Goal: Task Accomplishment & Management: Manage account settings

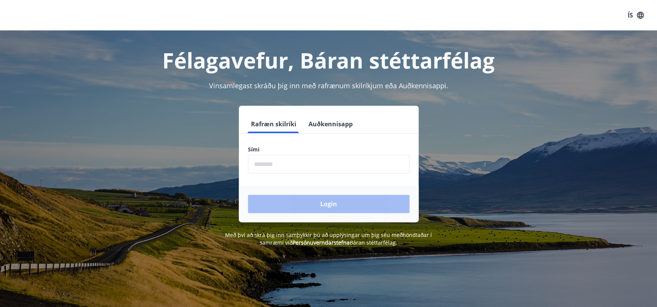
click at [308, 170] on input "phone" at bounding box center [328, 164] width 161 height 19
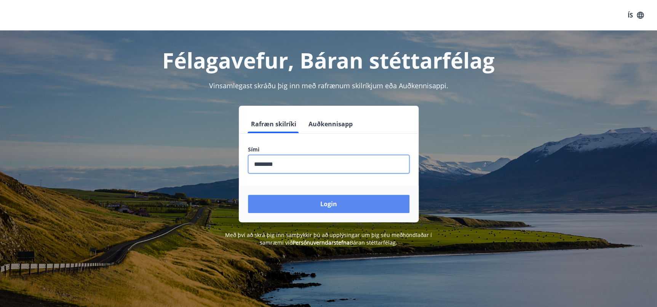
type input "********"
click at [313, 203] on button "Login" at bounding box center [328, 204] width 161 height 18
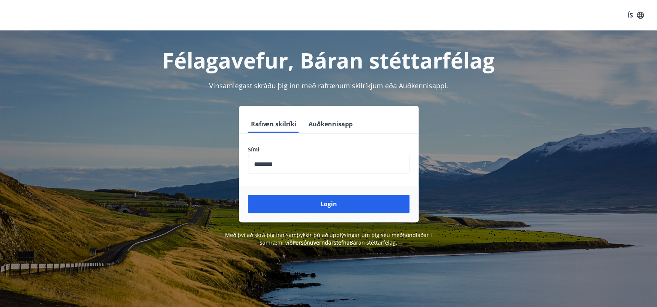
click at [325, 123] on button "Auðkennisapp" at bounding box center [330, 124] width 50 height 18
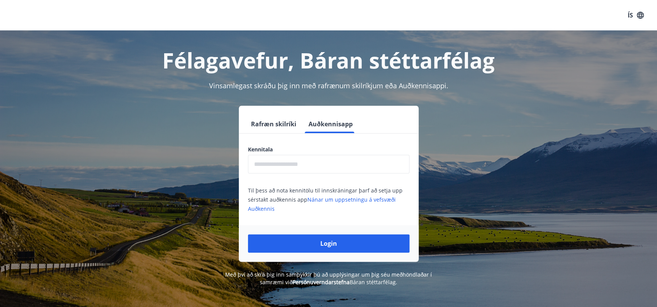
click at [281, 161] on input "text" at bounding box center [328, 164] width 161 height 19
click at [278, 115] on button "Rafræn skilríki" at bounding box center [273, 124] width 51 height 18
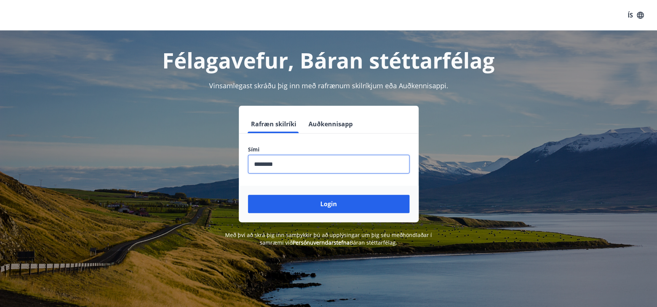
drag, startPoint x: 289, startPoint y: 166, endPoint x: 255, endPoint y: 163, distance: 34.8
click at [255, 163] on input "phone" at bounding box center [328, 164] width 161 height 19
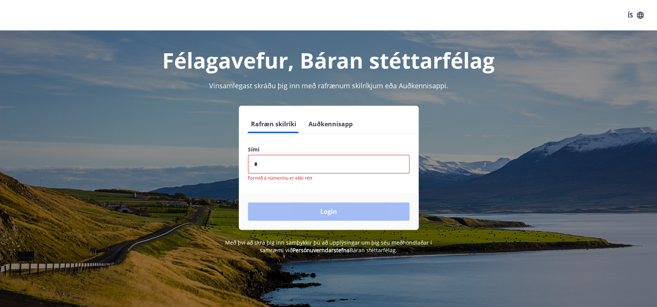
type input "********"
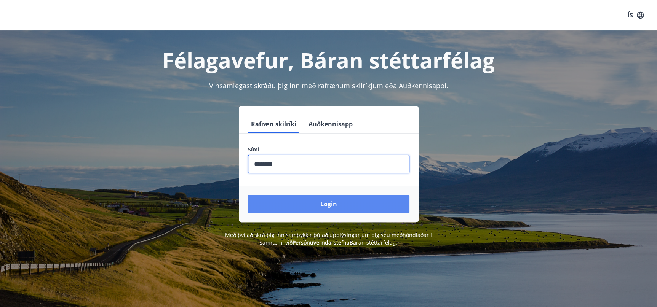
click at [299, 198] on button "Login" at bounding box center [328, 204] width 161 height 18
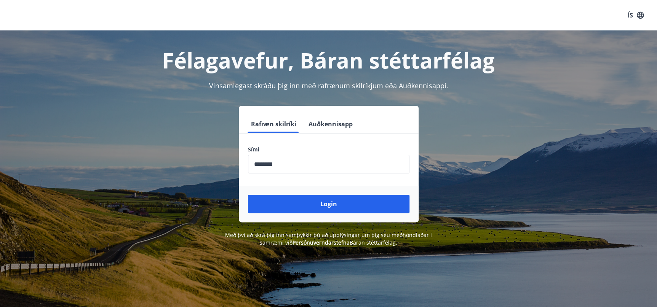
click at [315, 161] on input "phone" at bounding box center [328, 164] width 161 height 19
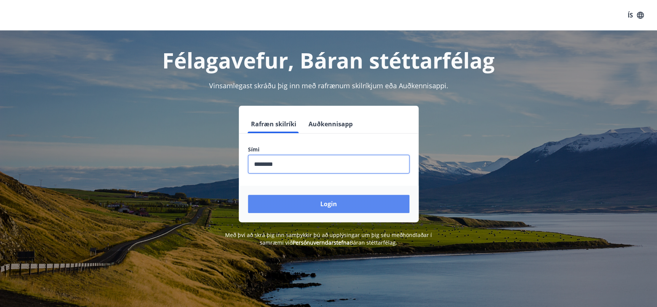
click at [308, 208] on button "Login" at bounding box center [328, 204] width 161 height 18
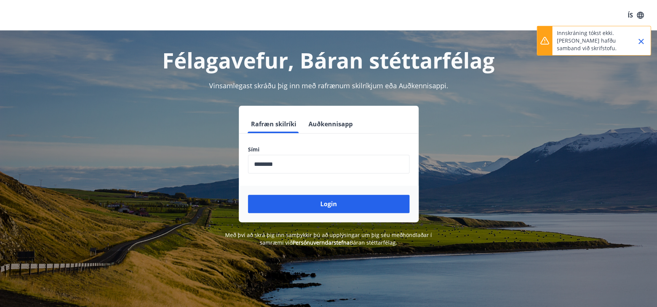
click at [328, 123] on button "Auðkennisapp" at bounding box center [330, 124] width 50 height 18
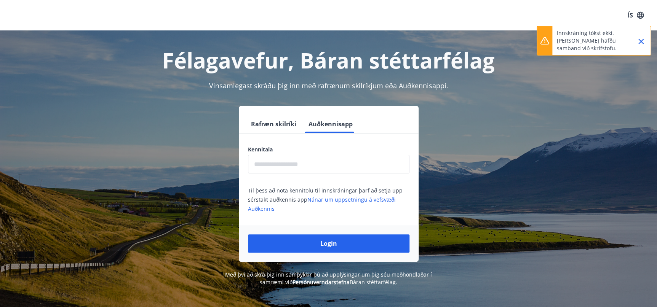
click at [267, 127] on button "Rafræn skilríki" at bounding box center [273, 124] width 51 height 18
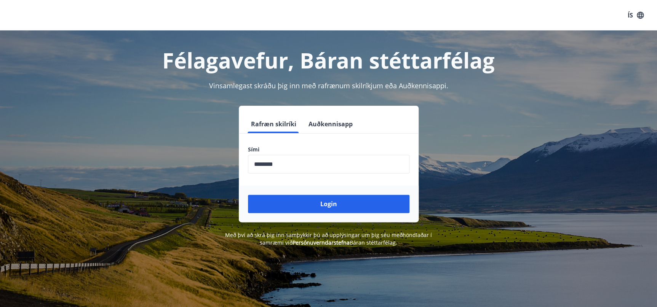
click at [641, 21] on button "ÍS" at bounding box center [635, 15] width 24 height 14
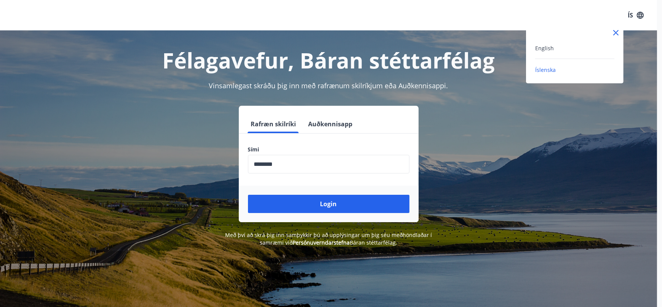
click at [544, 52] on div "English" at bounding box center [574, 47] width 79 height 9
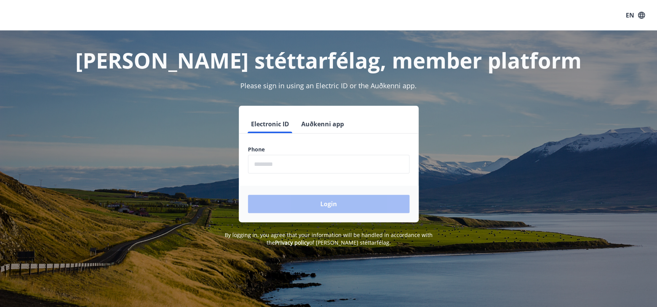
click at [308, 171] on input "phone" at bounding box center [328, 164] width 161 height 19
type input "********"
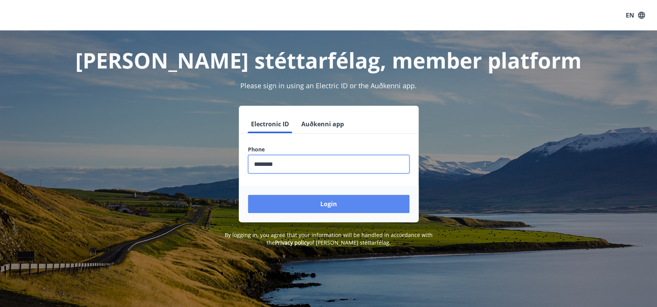
click at [318, 211] on button "Login" at bounding box center [328, 204] width 161 height 18
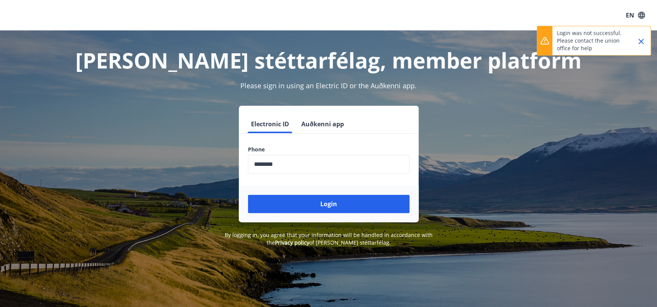
click at [644, 42] on icon "Close" at bounding box center [640, 41] width 9 height 9
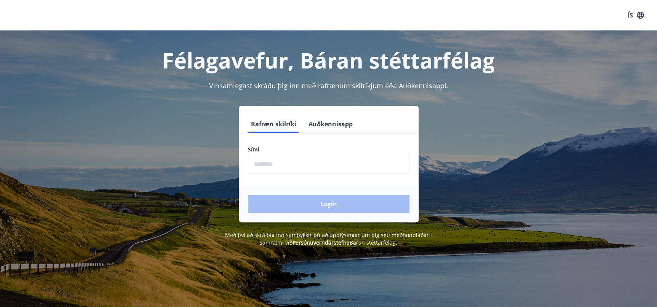
click at [638, 17] on icon "button" at bounding box center [640, 15] width 8 height 8
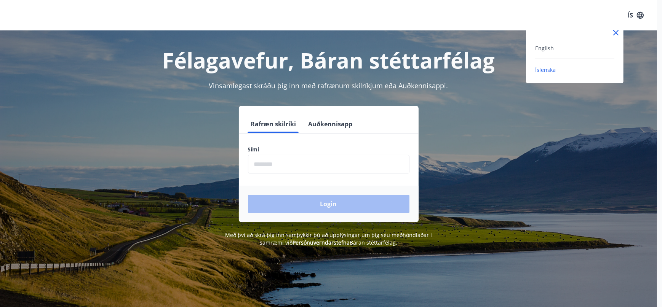
click at [553, 53] on div "English" at bounding box center [574, 51] width 79 height 16
click at [553, 43] on div "English" at bounding box center [574, 47] width 79 height 9
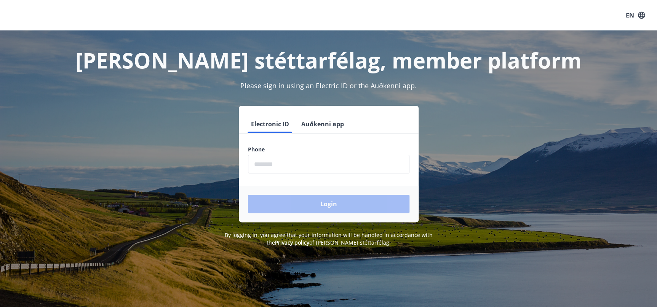
click at [286, 171] on input "phone" at bounding box center [328, 164] width 161 height 19
type input "********"
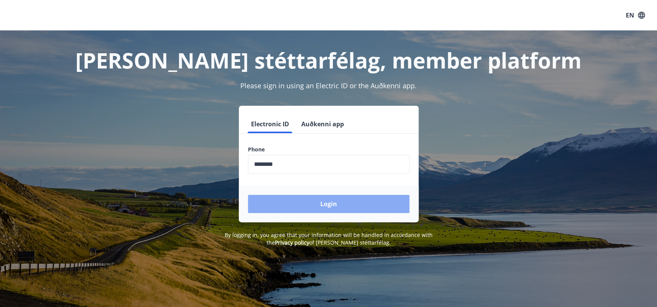
click at [322, 212] on button "Login" at bounding box center [328, 204] width 161 height 18
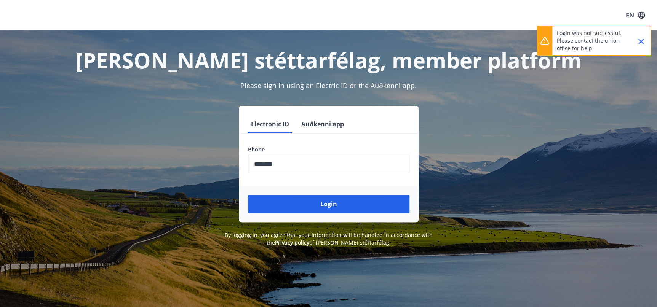
click at [305, 130] on button "Auðkenni app" at bounding box center [322, 124] width 49 height 18
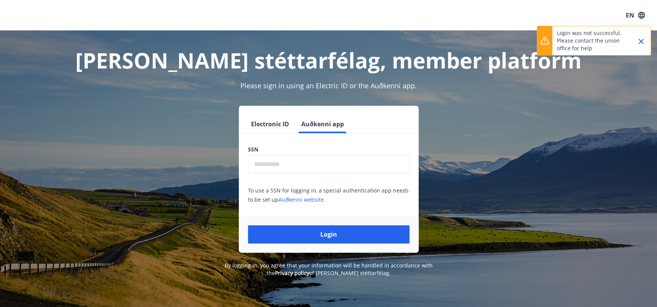
click at [282, 168] on input "text" at bounding box center [328, 164] width 161 height 19
click at [644, 43] on icon "Close" at bounding box center [640, 41] width 9 height 9
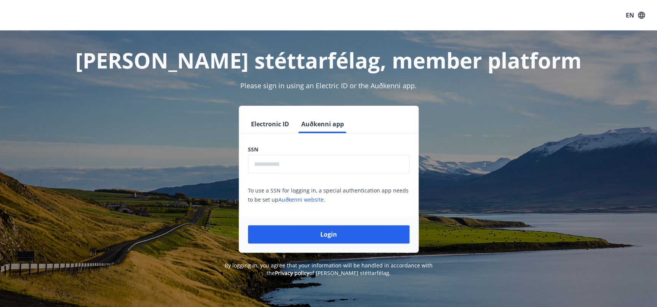
click at [644, 18] on icon "button" at bounding box center [641, 15] width 8 height 8
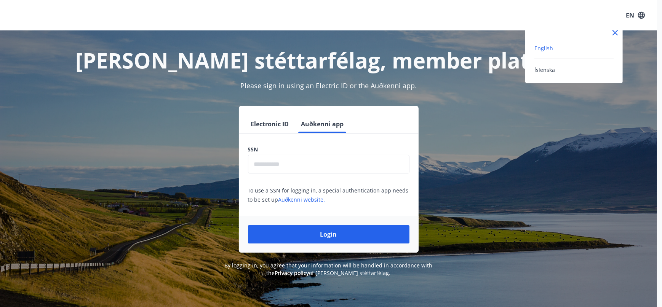
click at [552, 80] on div "English Íslenska" at bounding box center [573, 54] width 97 height 58
click at [557, 74] on div "Íslenska" at bounding box center [573, 69] width 79 height 9
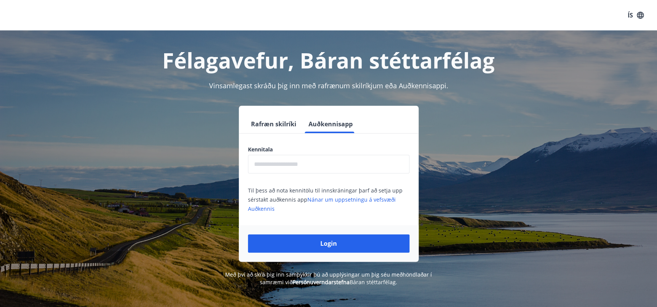
click at [304, 163] on input "text" at bounding box center [328, 164] width 161 height 19
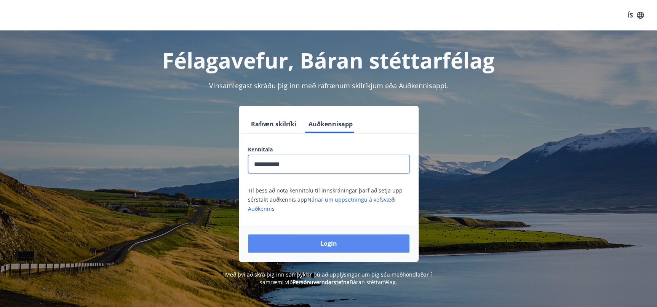
type input "**********"
click at [316, 244] on button "Login" at bounding box center [328, 244] width 161 height 18
